Goal: Task Accomplishment & Management: Use online tool/utility

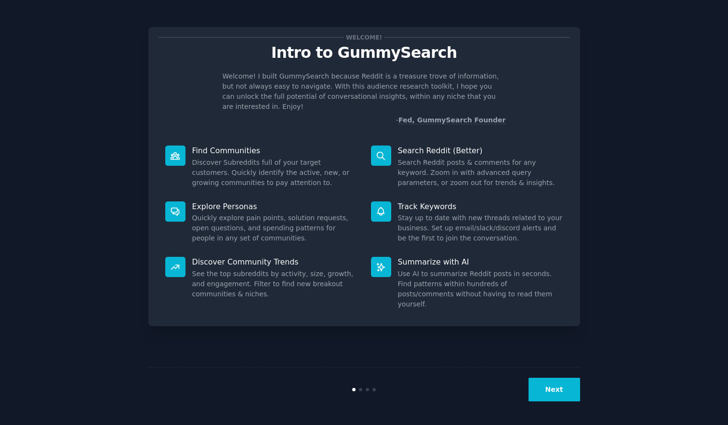
click at [549, 389] on button "Next" at bounding box center [555, 390] width 52 height 24
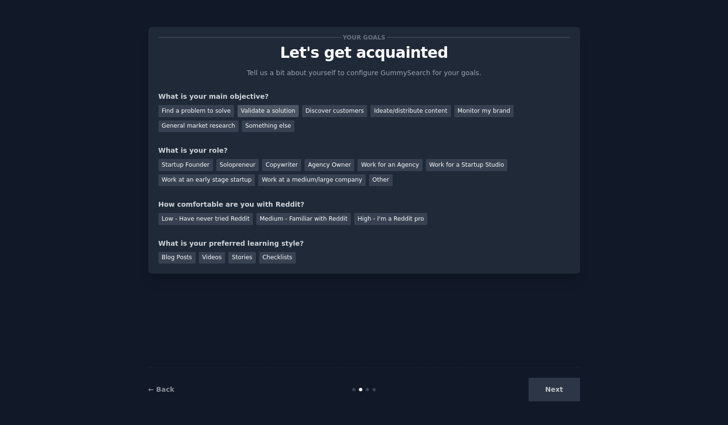
click at [275, 108] on div "Validate a solution" at bounding box center [268, 111] width 61 height 12
click at [330, 113] on div "Discover customers" at bounding box center [334, 111] width 65 height 12
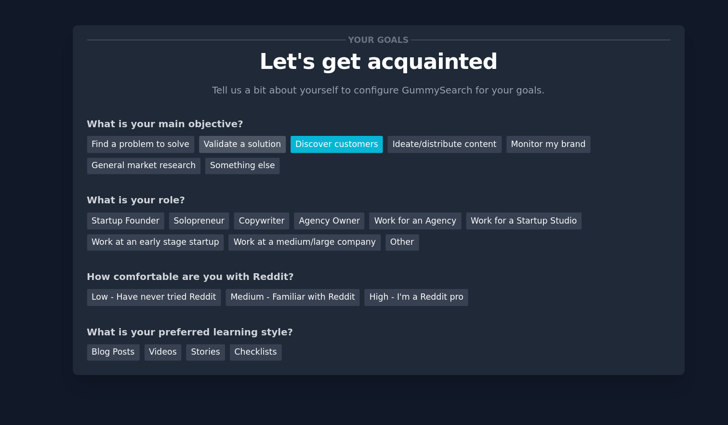
click at [270, 113] on div "Validate a solution" at bounding box center [268, 111] width 61 height 12
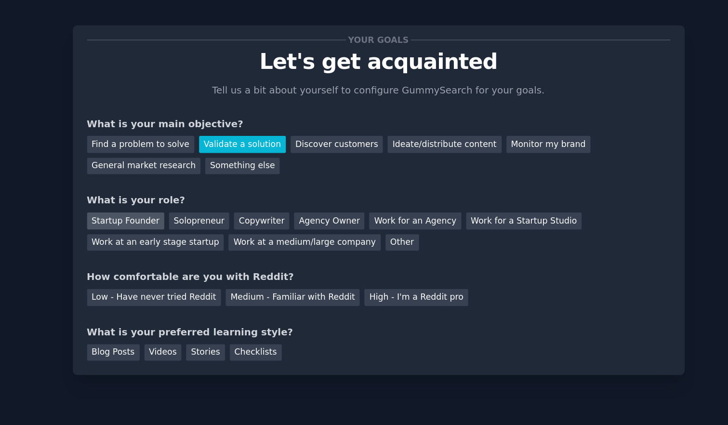
click at [203, 167] on div "Startup Founder" at bounding box center [186, 165] width 54 height 12
click at [361, 217] on div "High - I'm a Reddit pro" at bounding box center [390, 219] width 73 height 12
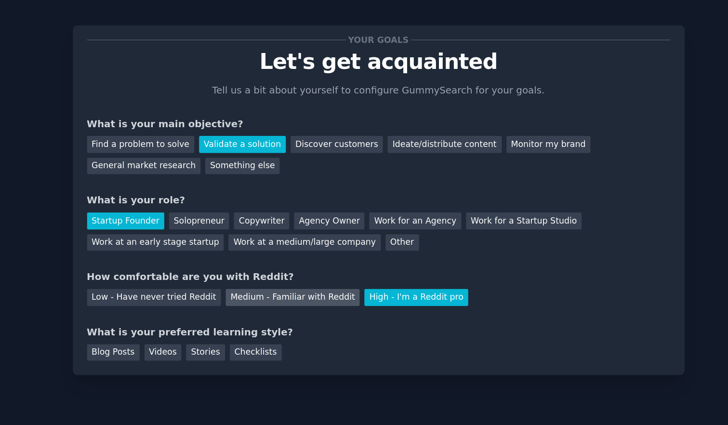
click at [286, 221] on div "Medium - Familiar with Reddit" at bounding box center [303, 219] width 94 height 12
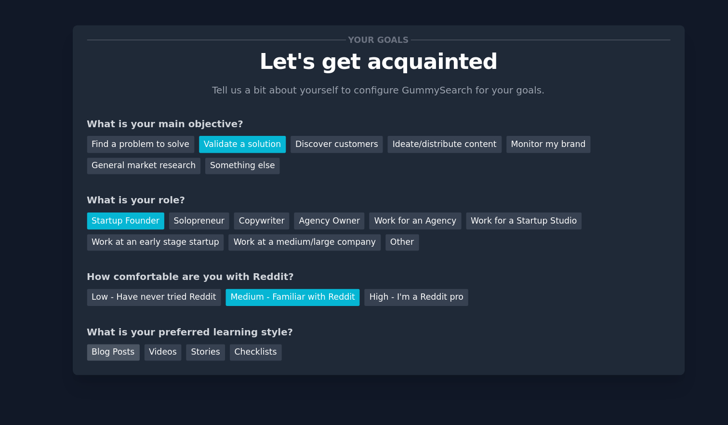
click at [182, 262] on div "Blog Posts" at bounding box center [177, 258] width 37 height 12
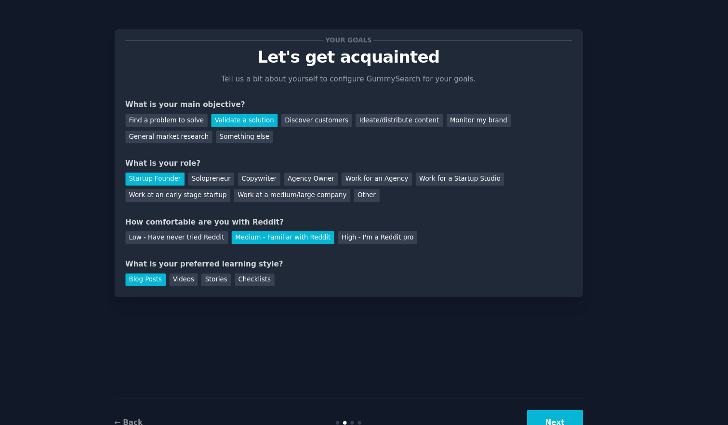
click at [555, 383] on button "Next" at bounding box center [555, 390] width 52 height 24
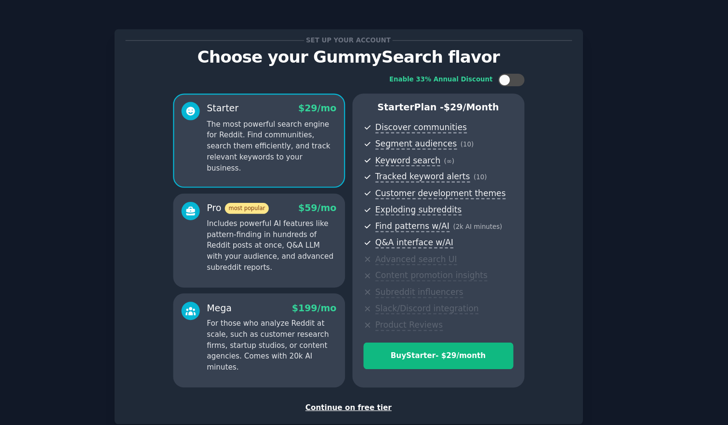
scroll to position [24, 0]
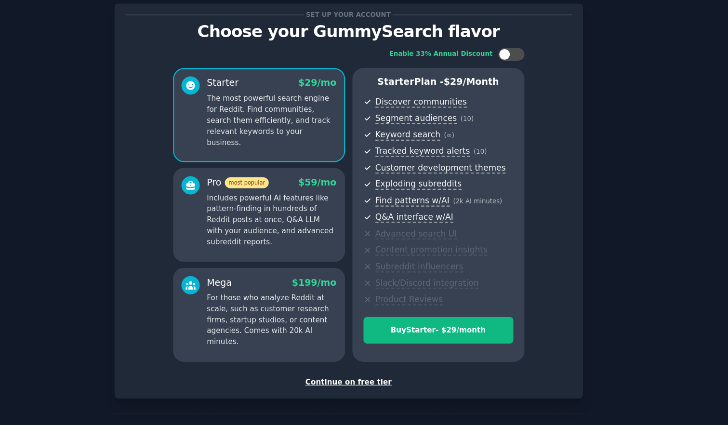
click at [370, 353] on div "Continue on free tier" at bounding box center [365, 352] width 412 height 10
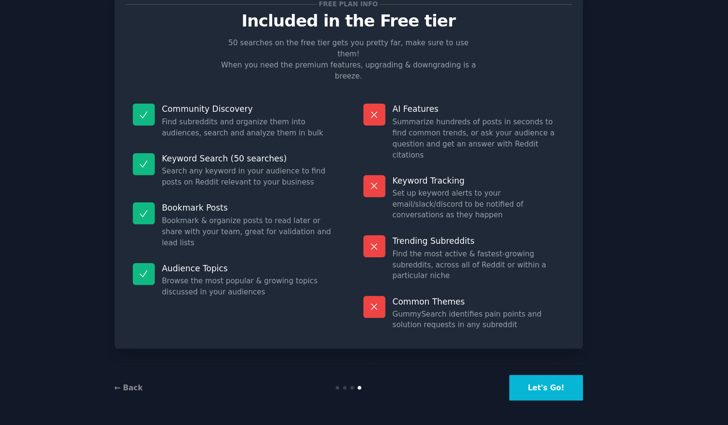
click at [549, 390] on button "Let's Go!" at bounding box center [546, 391] width 67 height 24
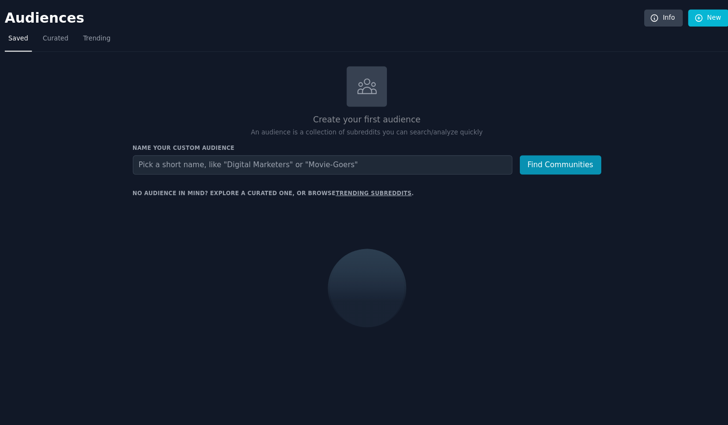
click at [378, 153] on input "text" at bounding box center [340, 152] width 350 height 18
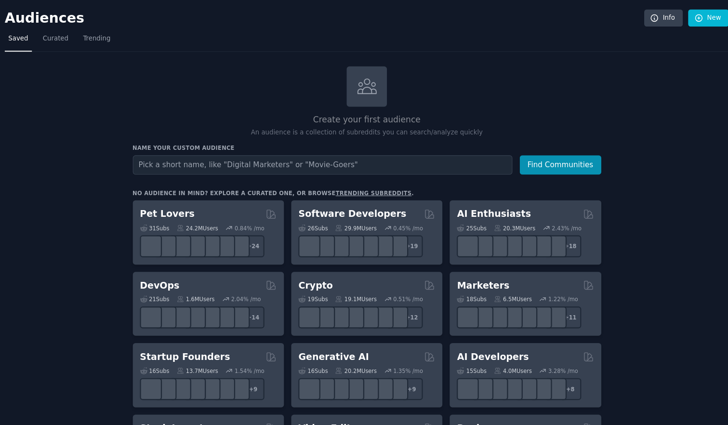
type input "e"
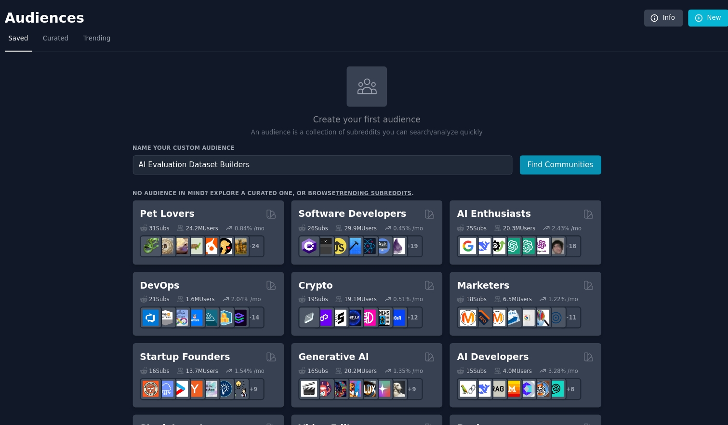
click at [211, 151] on input "AI Evaluation Dataset Builders" at bounding box center [340, 152] width 350 height 18
type input "AI Evaluation Golden Dataset Builders"
click at [562, 156] on button "Find Communities" at bounding box center [559, 152] width 75 height 18
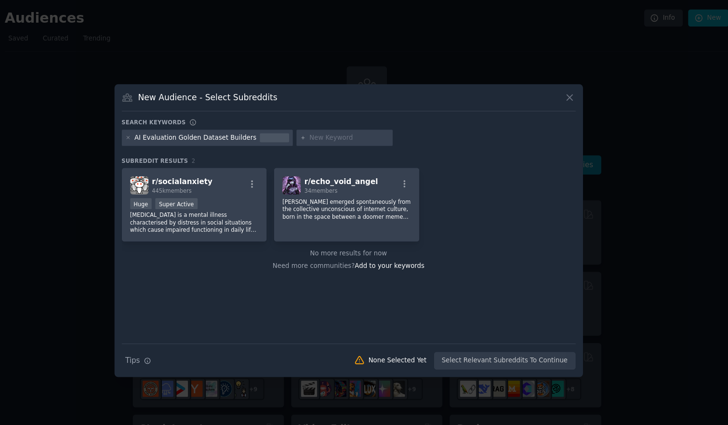
click at [242, 127] on div "AI Evaluation Golden Dataset Builders" at bounding box center [223, 127] width 112 height 9
click at [331, 127] on input "text" at bounding box center [364, 127] width 73 height 9
type input "evals"
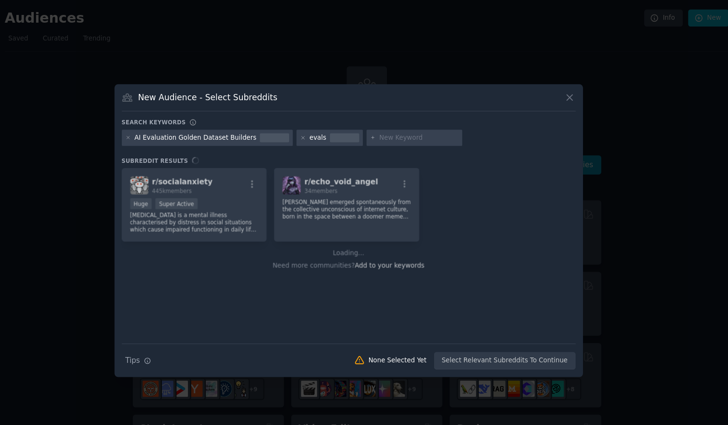
click at [328, 129] on div "evals" at bounding box center [335, 127] width 15 height 9
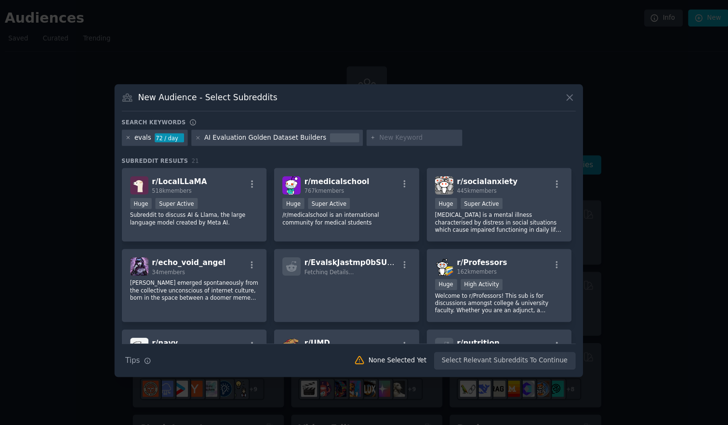
click at [161, 127] on icon at bounding box center [161, 126] width 5 height 5
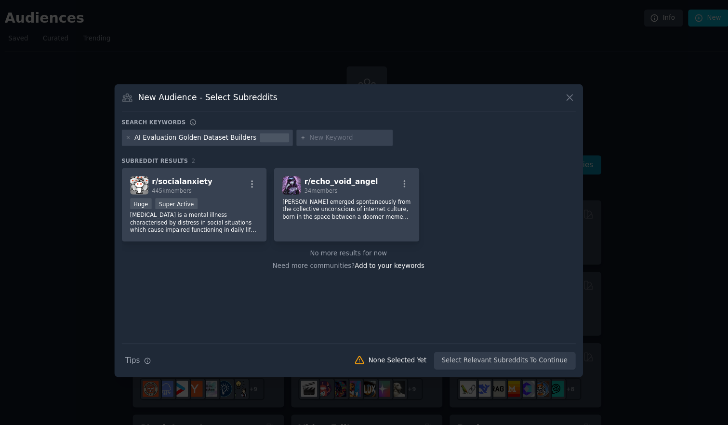
click at [346, 130] on input "text" at bounding box center [364, 127] width 73 height 9
type input "AI Evals"
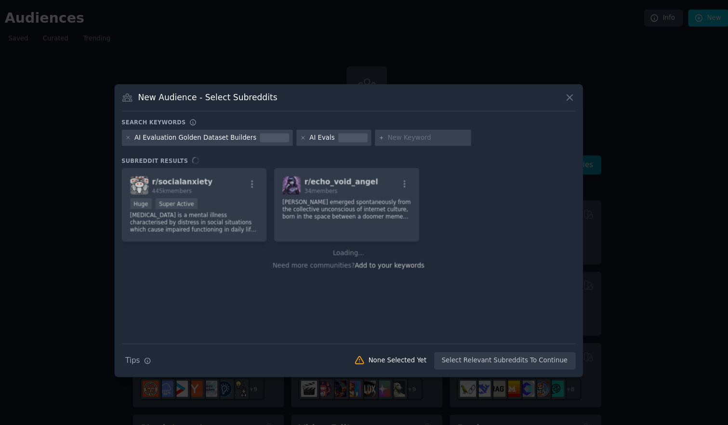
click at [374, 90] on div "New Audience - Select Subreddits" at bounding box center [364, 93] width 418 height 18
click at [570, 91] on icon at bounding box center [568, 90] width 10 height 10
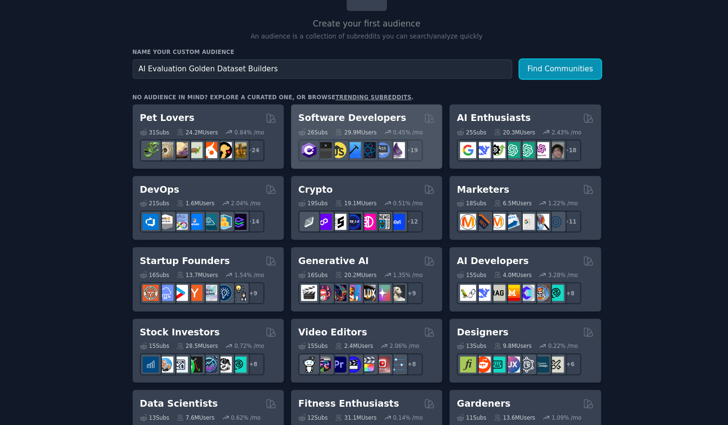
scroll to position [92, 0]
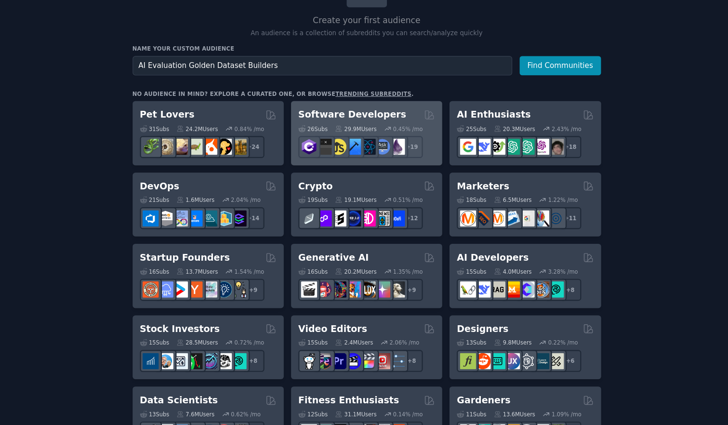
click at [415, 104] on div "Software Developers" at bounding box center [381, 106] width 126 height 12
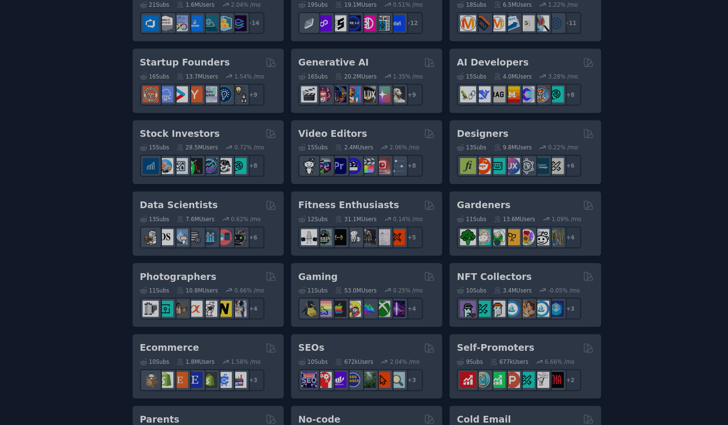
scroll to position [0, 0]
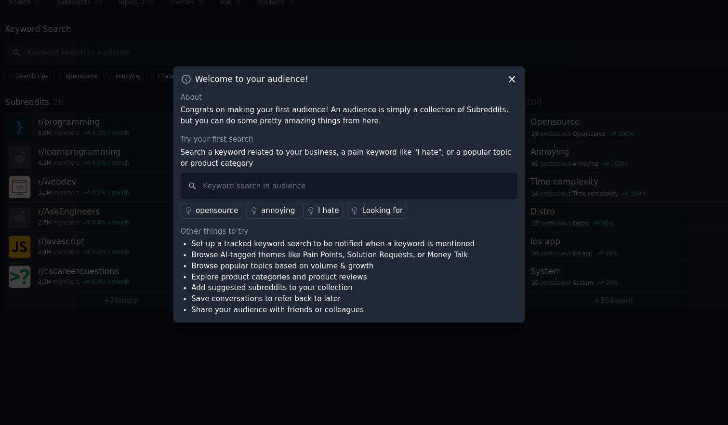
click at [396, 170] on p "Search a keyword related to your business, a pain keyword like "I hate", or a p…" at bounding box center [364, 179] width 310 height 20
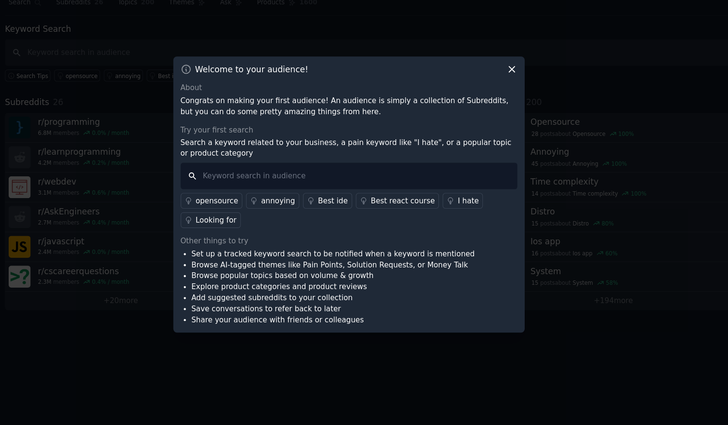
click at [356, 201] on input "text" at bounding box center [364, 195] width 310 height 25
type input "I hate"
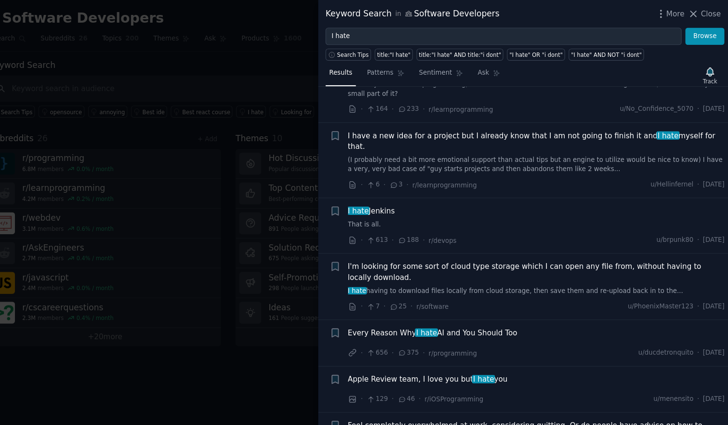
scroll to position [556, 0]
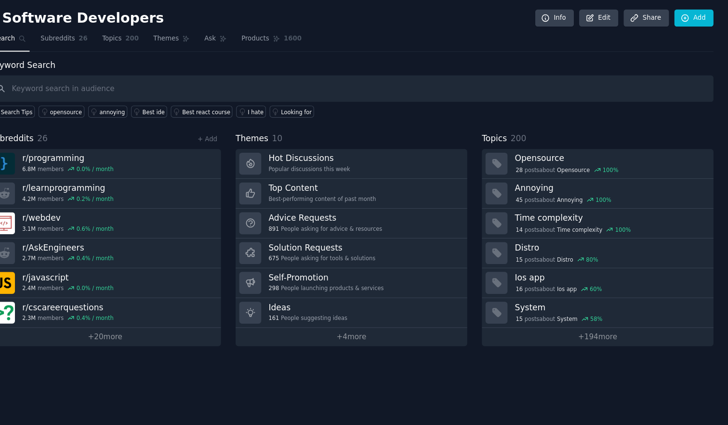
click at [363, 349] on div "Software Developers Info Edit Share Add Search Subreddits 26 Topics 200 Themes …" at bounding box center [381, 212] width 695 height 425
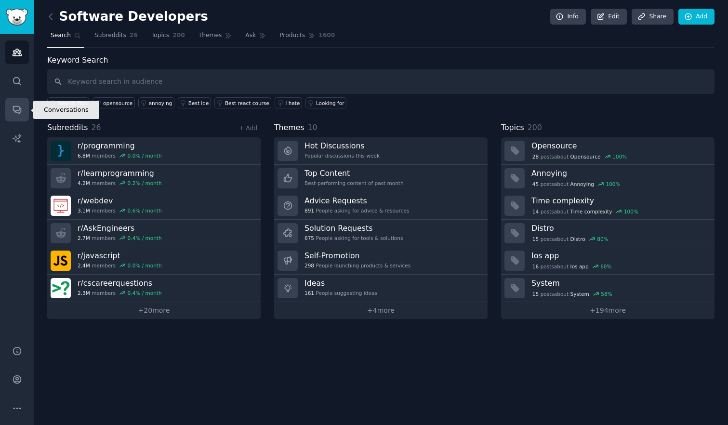
click at [19, 116] on link "Conversations" at bounding box center [17, 110] width 24 height 24
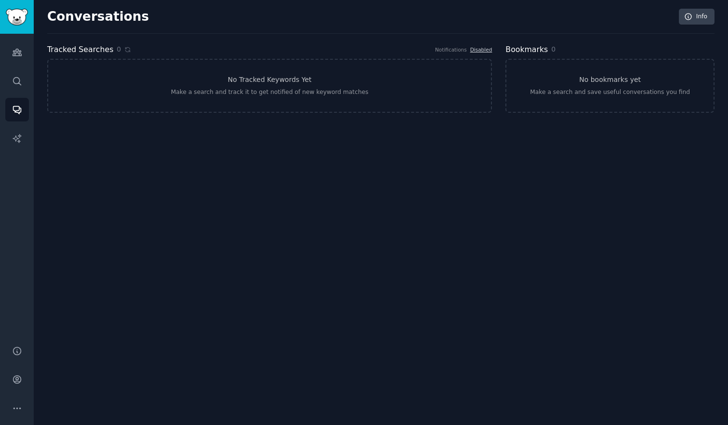
click at [327, 230] on div "Conversations Info Tracked Searches 0 Notifications Disabled No Tracked Keyword…" at bounding box center [381, 212] width 695 height 425
